Goal: Task Accomplishment & Management: Complete application form

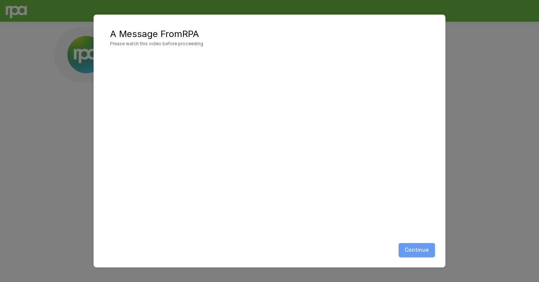
click at [417, 253] on button "Continue" at bounding box center [417, 250] width 36 height 14
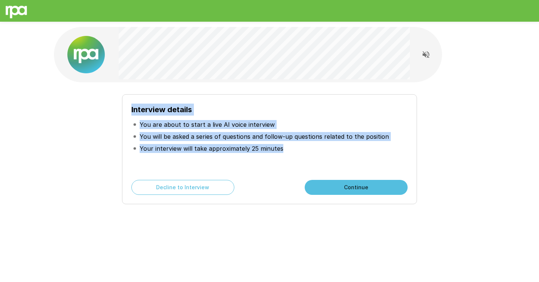
drag, startPoint x: 296, startPoint y: 158, endPoint x: 143, endPoint y: 99, distance: 164.0
click at [143, 99] on div "Interview details You are about to start a live AI voice interview You will be …" at bounding box center [269, 149] width 295 height 110
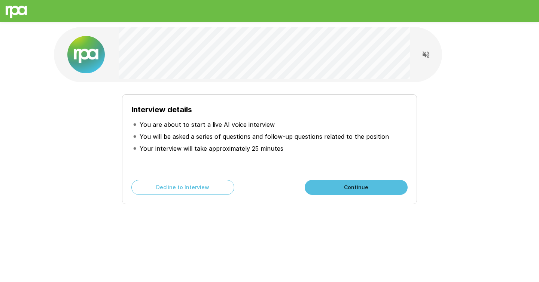
click at [143, 106] on b "Interview details" at bounding box center [161, 109] width 61 height 9
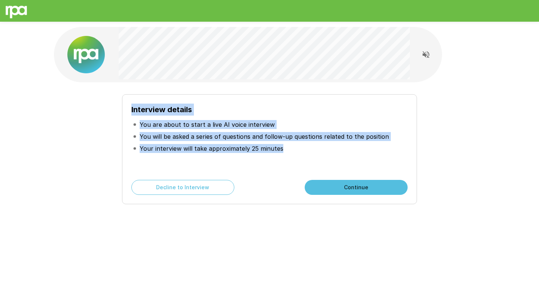
drag, startPoint x: 142, startPoint y: 103, endPoint x: 279, endPoint y: 152, distance: 145.8
click at [279, 152] on div "Interview details You are about to start a live AI voice interview You will be …" at bounding box center [269, 149] width 295 height 110
click at [279, 152] on li "Your interview will take approximately 25 minutes" at bounding box center [269, 149] width 276 height 12
drag, startPoint x: 279, startPoint y: 152, endPoint x: 127, endPoint y: 99, distance: 161.0
click at [127, 99] on div "Interview details You are about to start a live AI voice interview You will be …" at bounding box center [269, 149] width 295 height 110
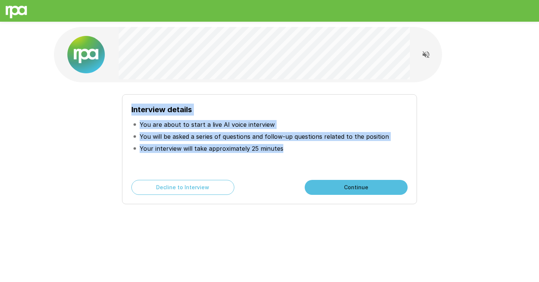
click at [127, 99] on div "Interview details You are about to start a live AI voice interview You will be …" at bounding box center [269, 149] width 295 height 110
drag, startPoint x: 127, startPoint y: 99, endPoint x: 290, endPoint y: 152, distance: 171.3
click at [290, 152] on div "Interview details You are about to start a live AI voice interview You will be …" at bounding box center [269, 149] width 295 height 110
click at [290, 142] on li "You will be asked a series of questions and follow-up questions related to the …" at bounding box center [269, 137] width 276 height 12
